Goal: Navigation & Orientation: Understand site structure

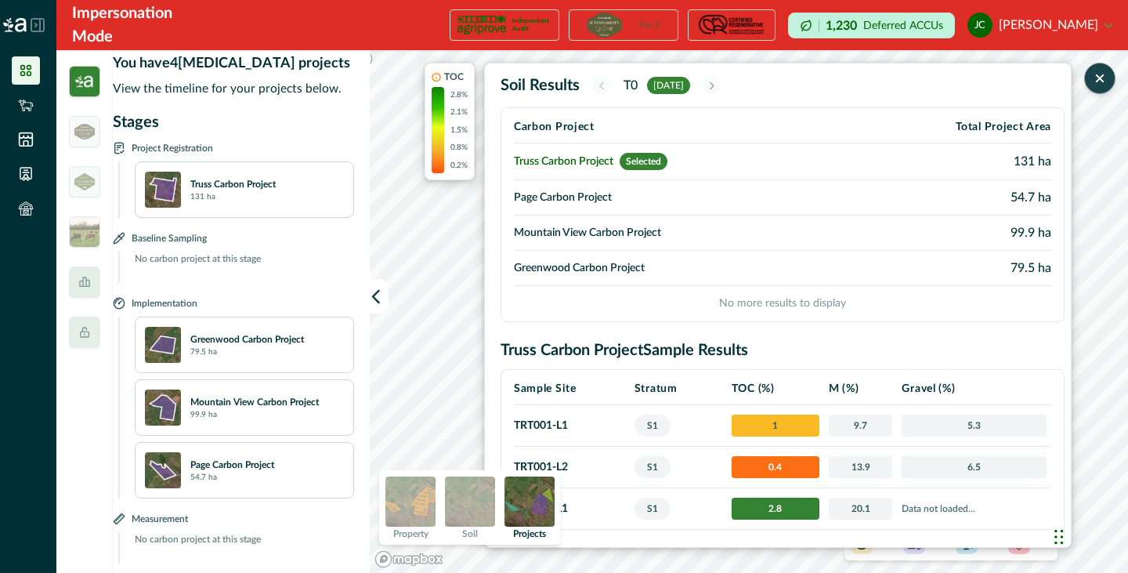
click at [1101, 81] on icon "button" at bounding box center [1100, 79] width 16 height 16
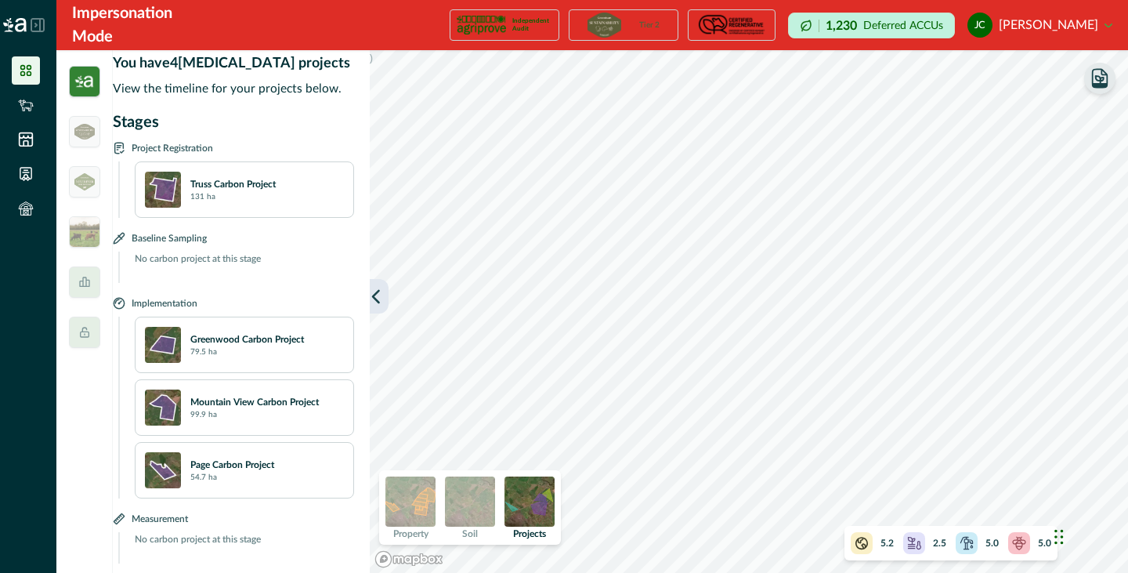
click at [385, 299] on button "button" at bounding box center [379, 296] width 19 height 34
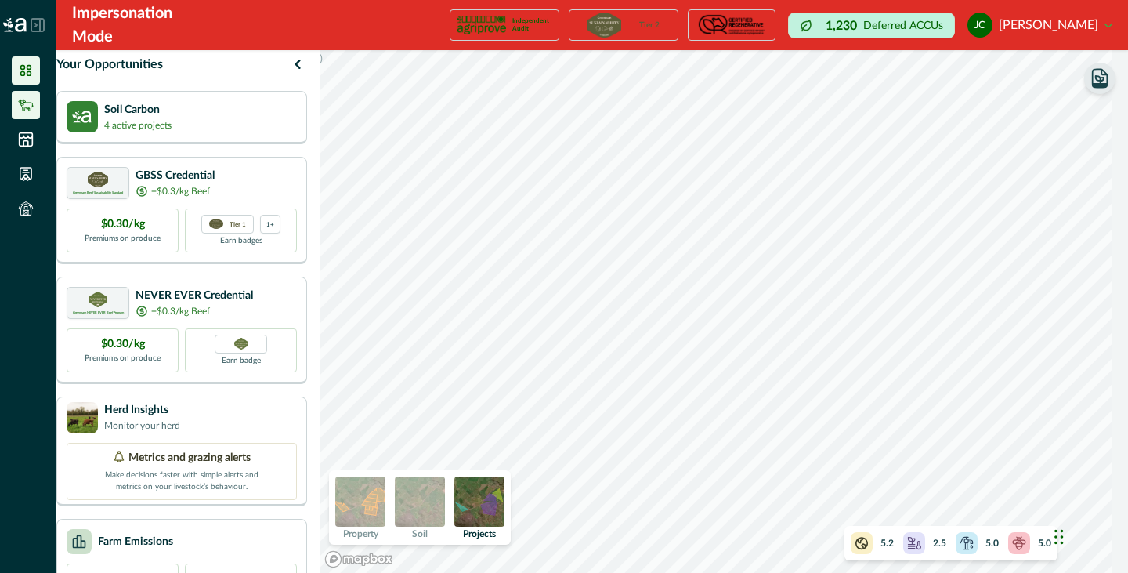
click at [22, 105] on icon at bounding box center [26, 105] width 16 height 16
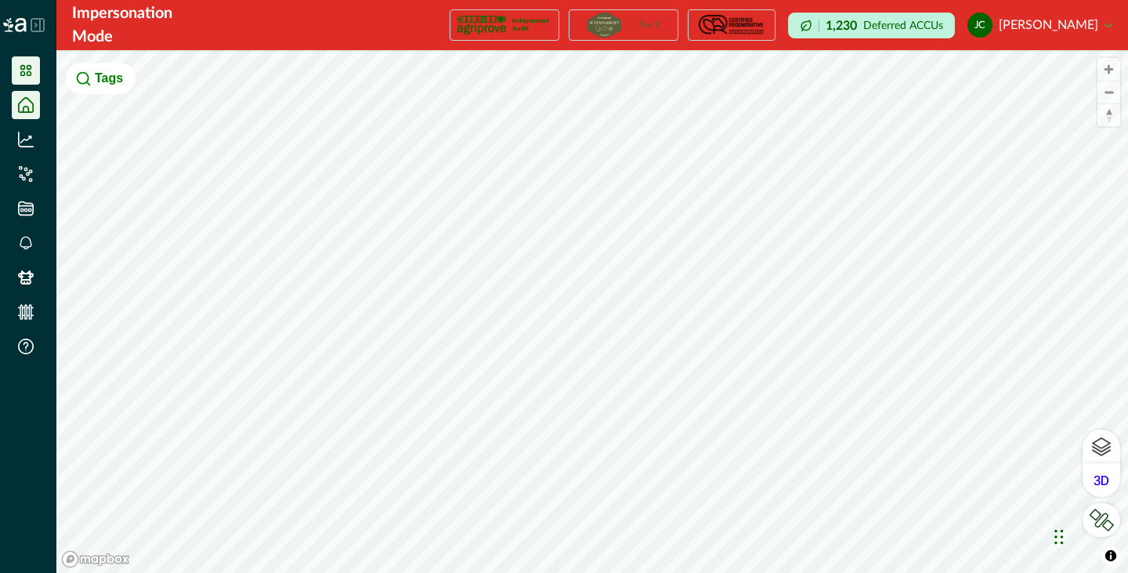
click at [28, 74] on icon at bounding box center [26, 71] width 16 height 16
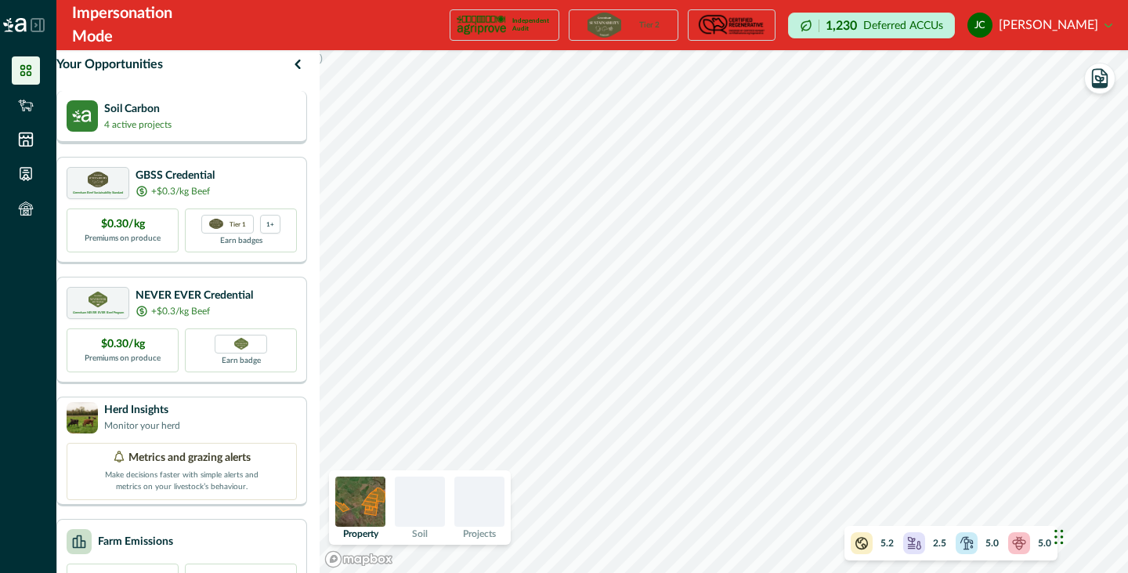
click at [114, 117] on div "Soil Carbon 4 active projects" at bounding box center [119, 115] width 105 height 31
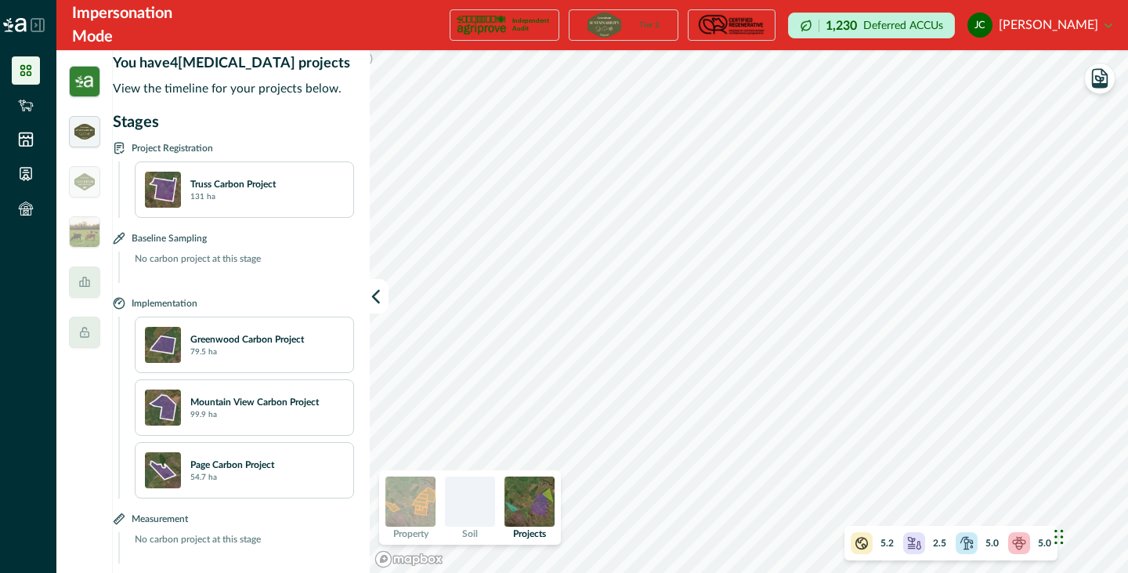
click at [80, 128] on img at bounding box center [84, 132] width 20 height 16
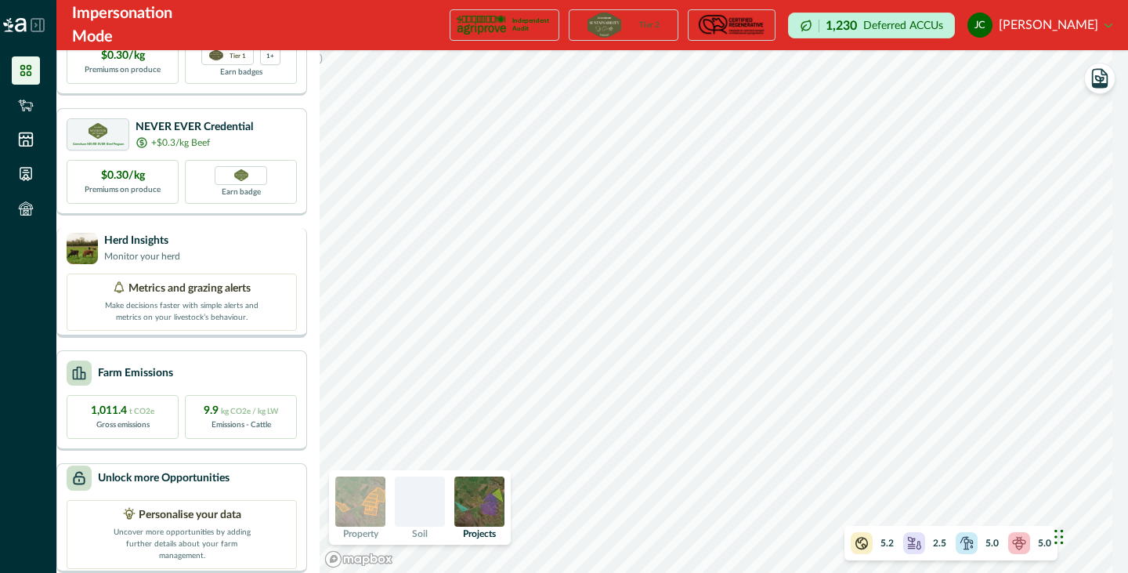
scroll to position [194, 0]
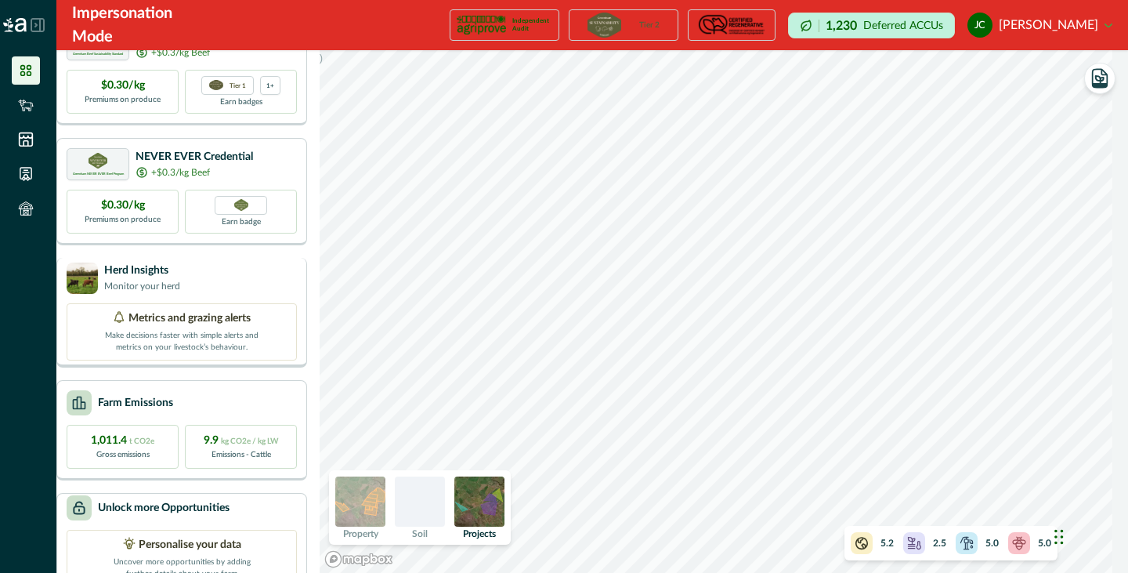
click at [190, 252] on div "Your Opportunities Soil Carbon 4 active projects Greenham Beef Sustainability S…" at bounding box center [186, 311] width 260 height 523
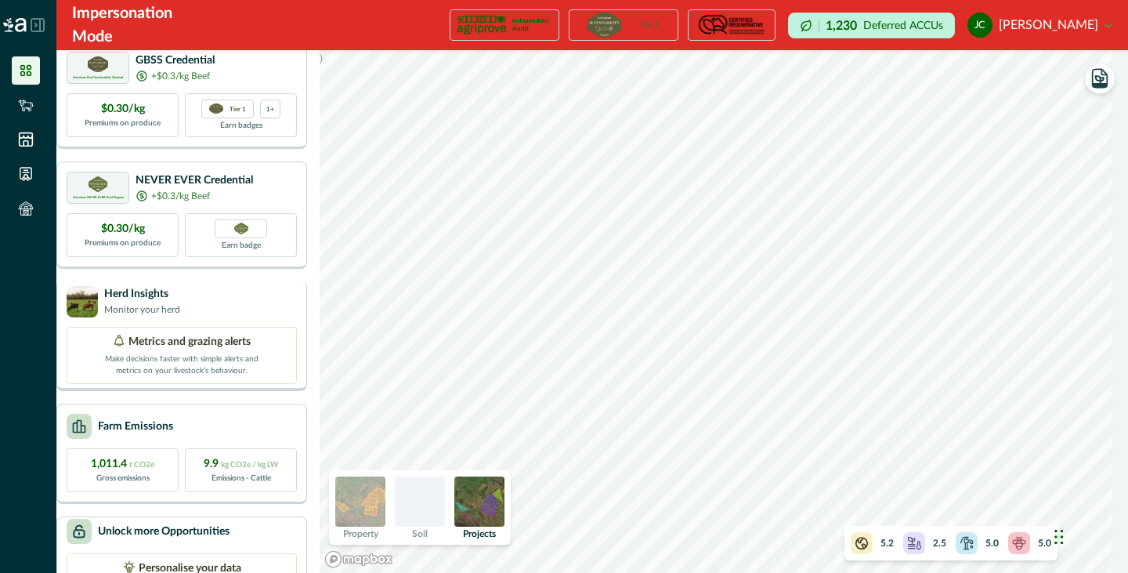
click at [164, 350] on p "Metrics and grazing alerts" at bounding box center [189, 342] width 122 height 16
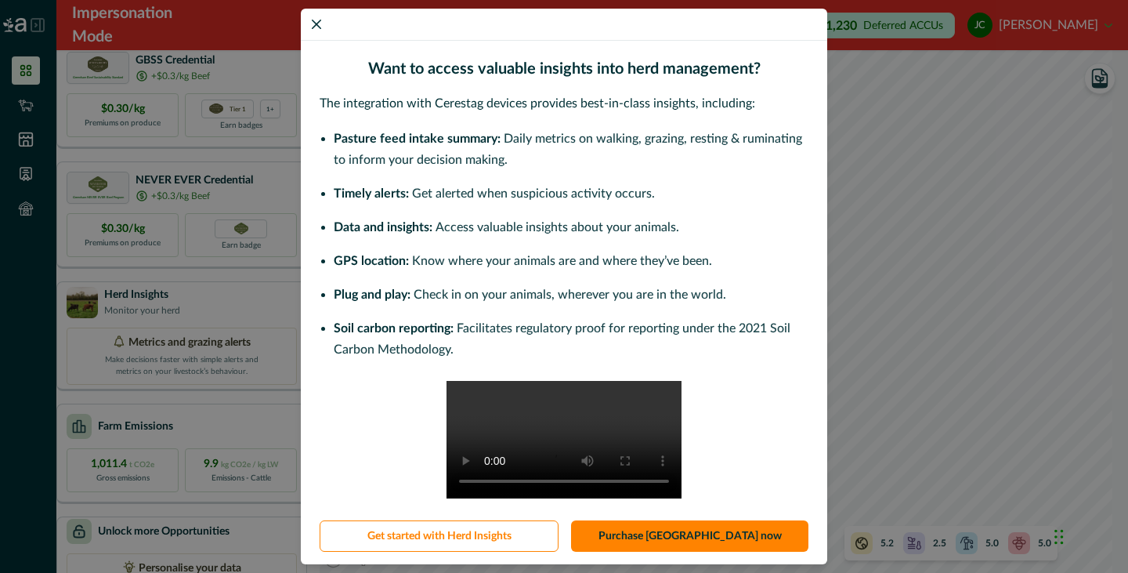
click at [852, 123] on div "Want to access valuable insights into herd management? The integration with Cer…" at bounding box center [564, 286] width 1128 height 573
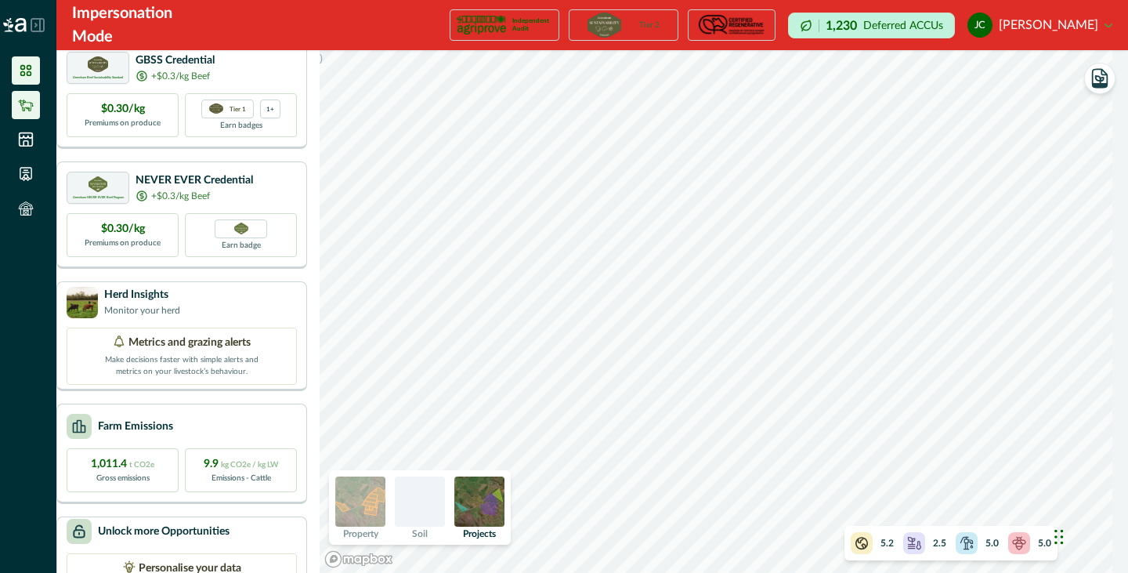
click at [29, 111] on icon at bounding box center [26, 105] width 16 height 16
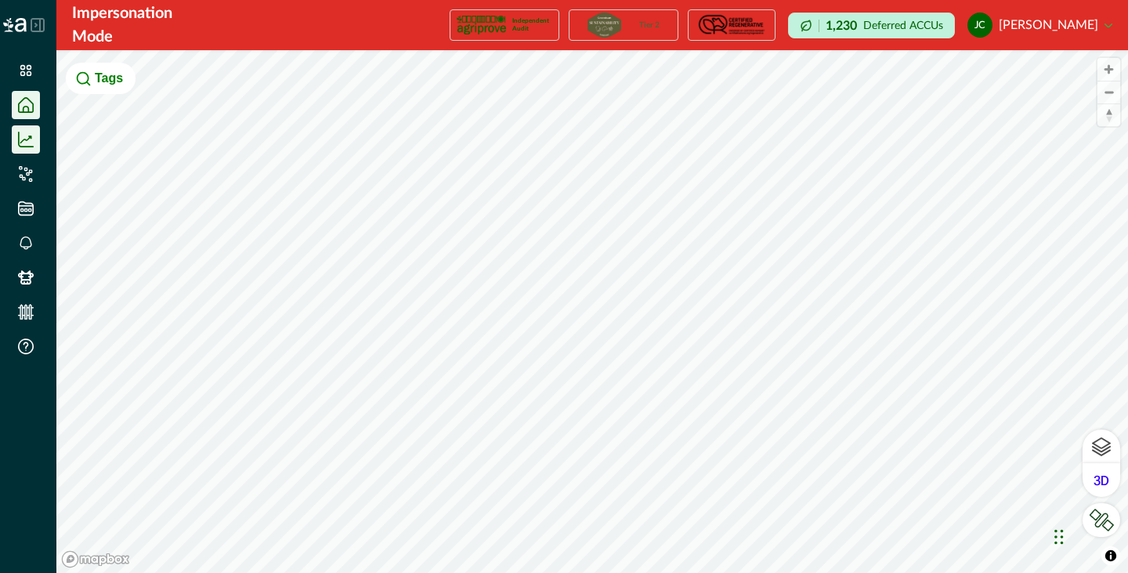
click at [22, 146] on icon at bounding box center [26, 140] width 16 height 16
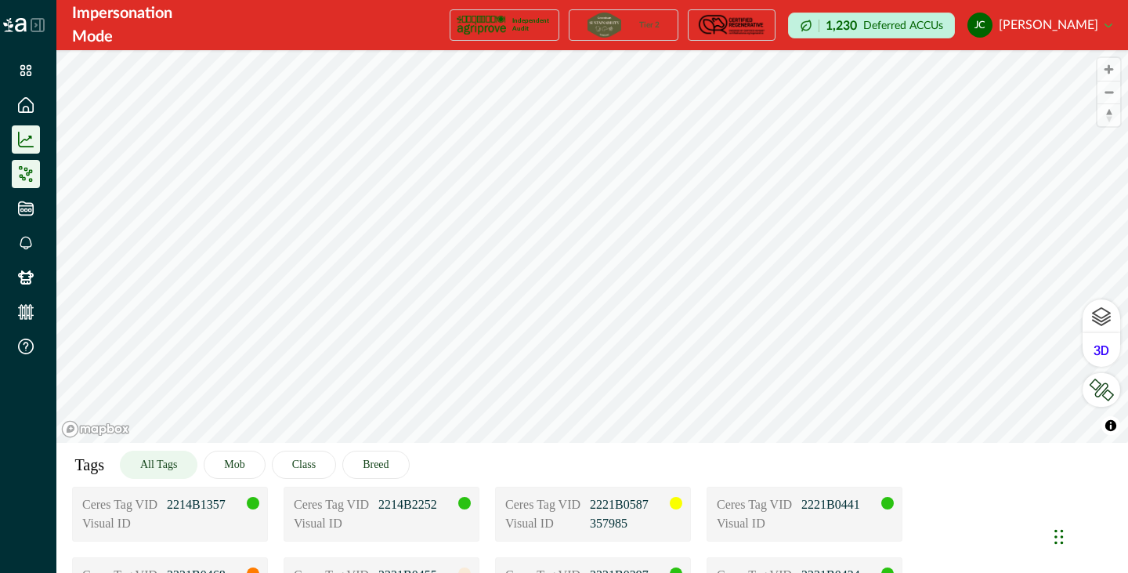
click at [22, 165] on li at bounding box center [26, 174] width 28 height 28
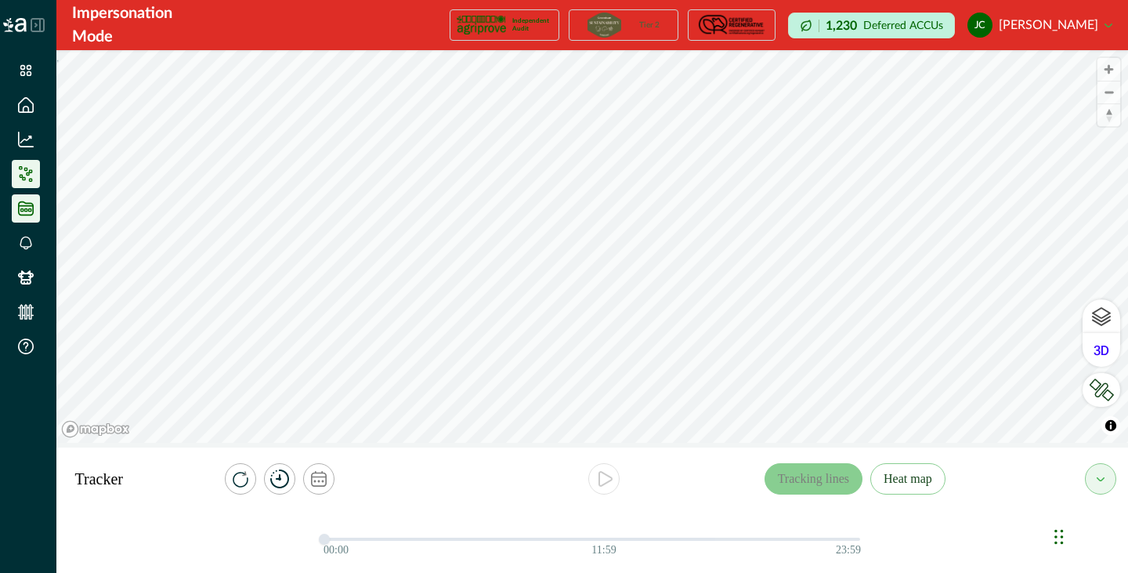
click at [24, 212] on icon at bounding box center [26, 209] width 16 height 16
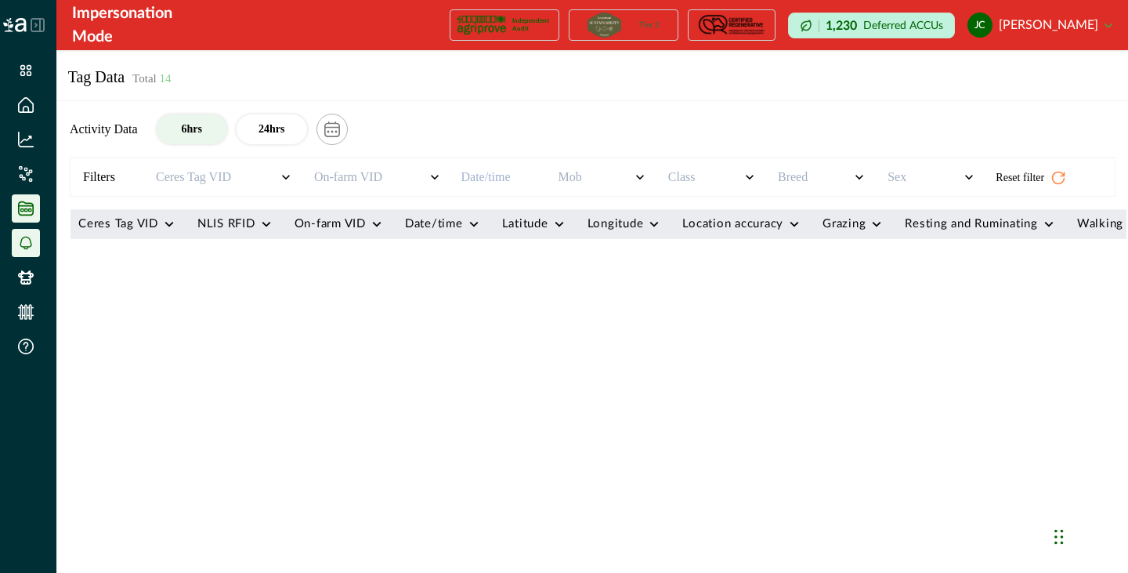
click at [20, 236] on icon at bounding box center [26, 243] width 13 height 14
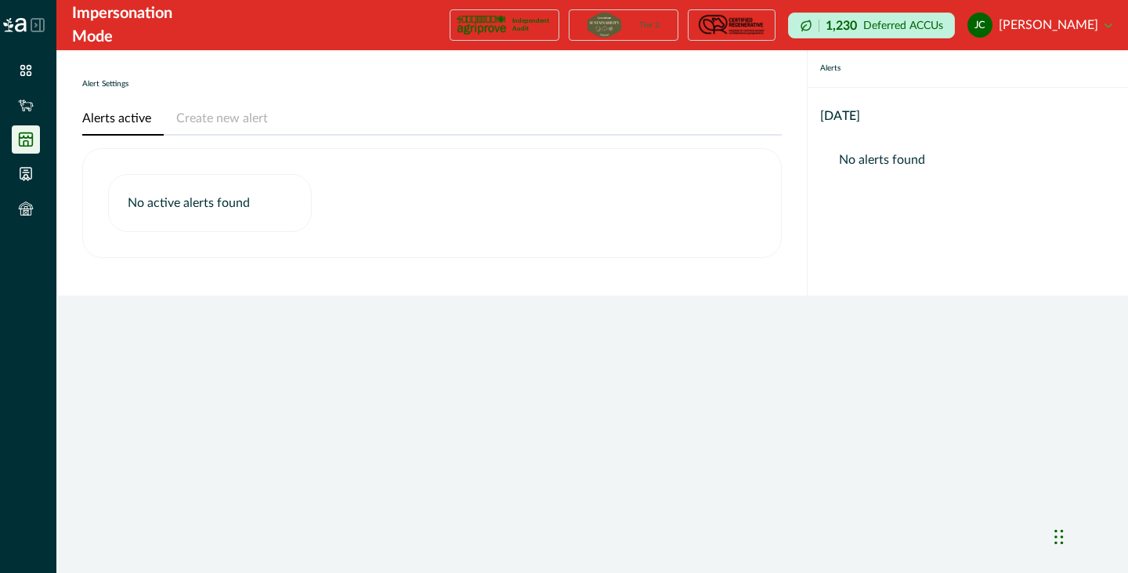
click at [27, 136] on icon at bounding box center [26, 140] width 16 height 16
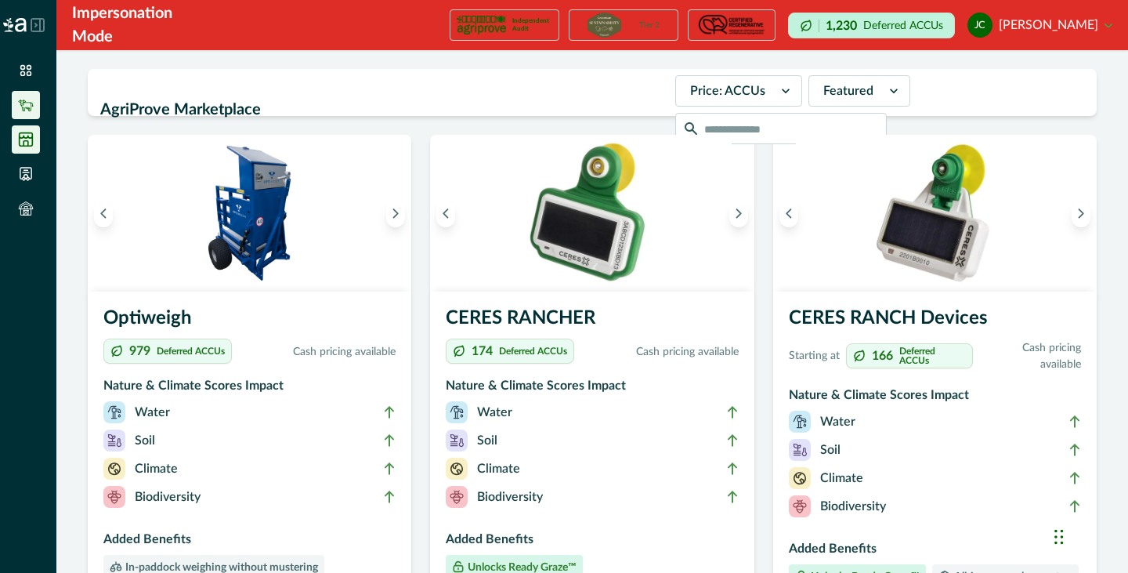
click at [25, 115] on li at bounding box center [26, 105] width 28 height 28
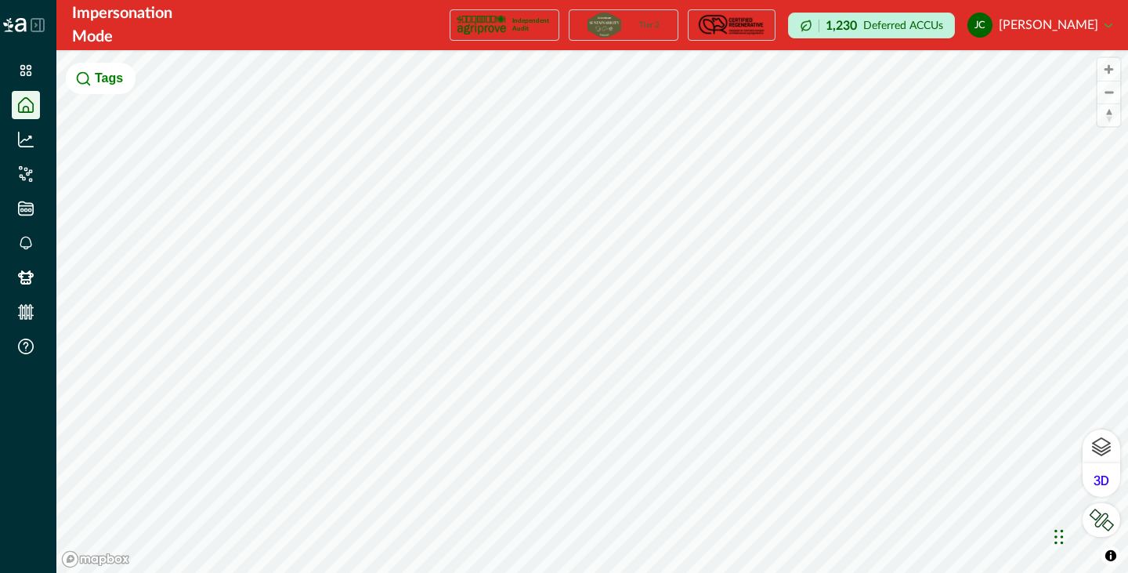
click at [28, 109] on icon at bounding box center [26, 105] width 16 height 16
click at [25, 136] on icon at bounding box center [26, 140] width 16 height 16
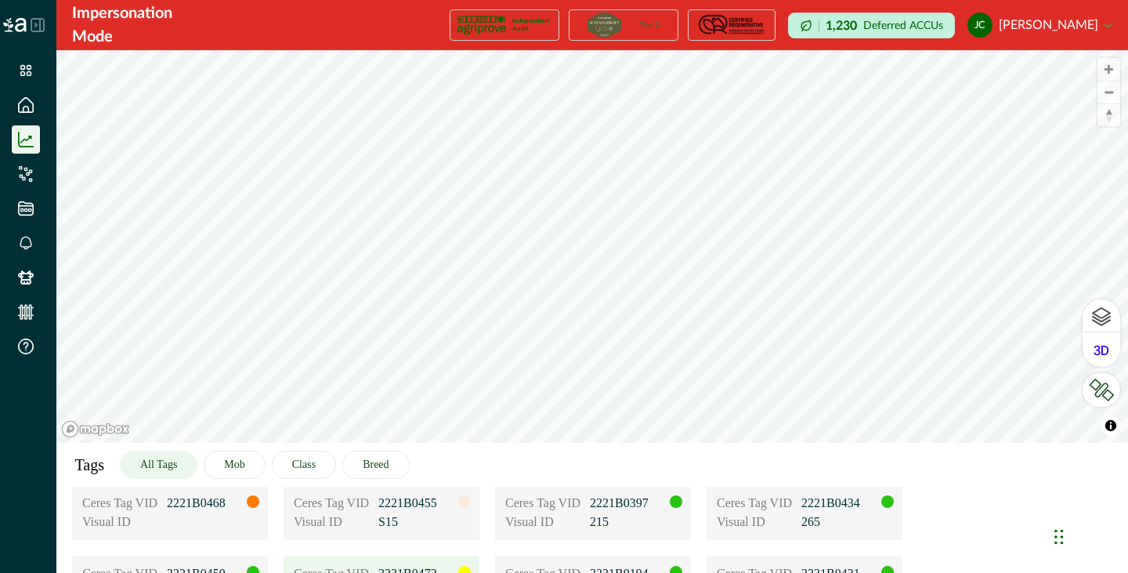
scroll to position [110, 0]
